Goal: Browse casually: Explore the website without a specific task or goal

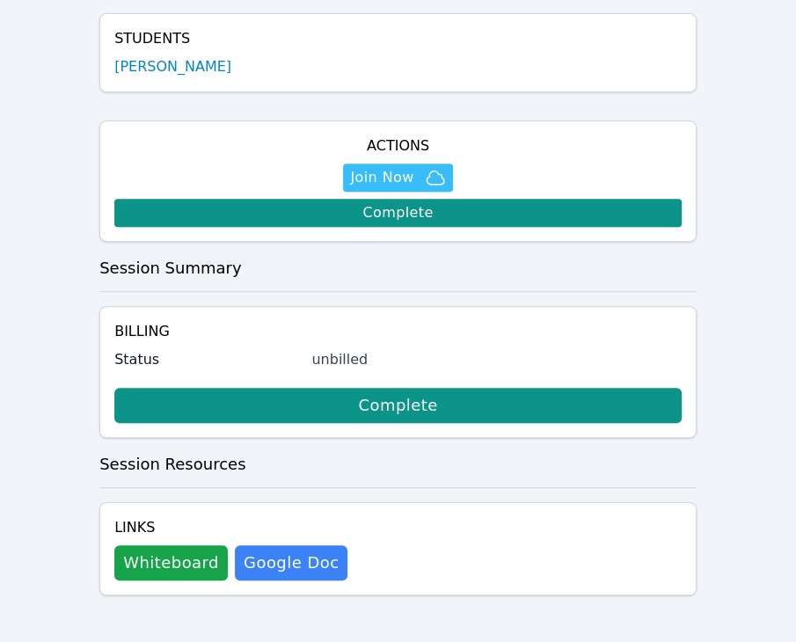
scroll to position [362, 0]
click at [263, 571] on link "Google Doc" at bounding box center [291, 562] width 113 height 35
click at [171, 564] on button "Whiteboard" at bounding box center [170, 562] width 113 height 35
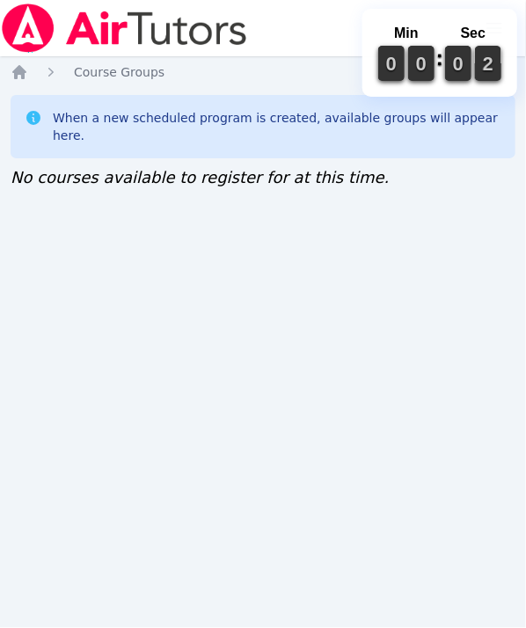
drag, startPoint x: 452, startPoint y: 1, endPoint x: 489, endPoint y: 321, distance: 322.2
click at [492, 345] on div "Home Sessions Study Groups Students Messages Open user menu Tiffany Le Open mai…" at bounding box center [263, 314] width 526 height 628
